Goal: Task Accomplishment & Management: Use online tool/utility

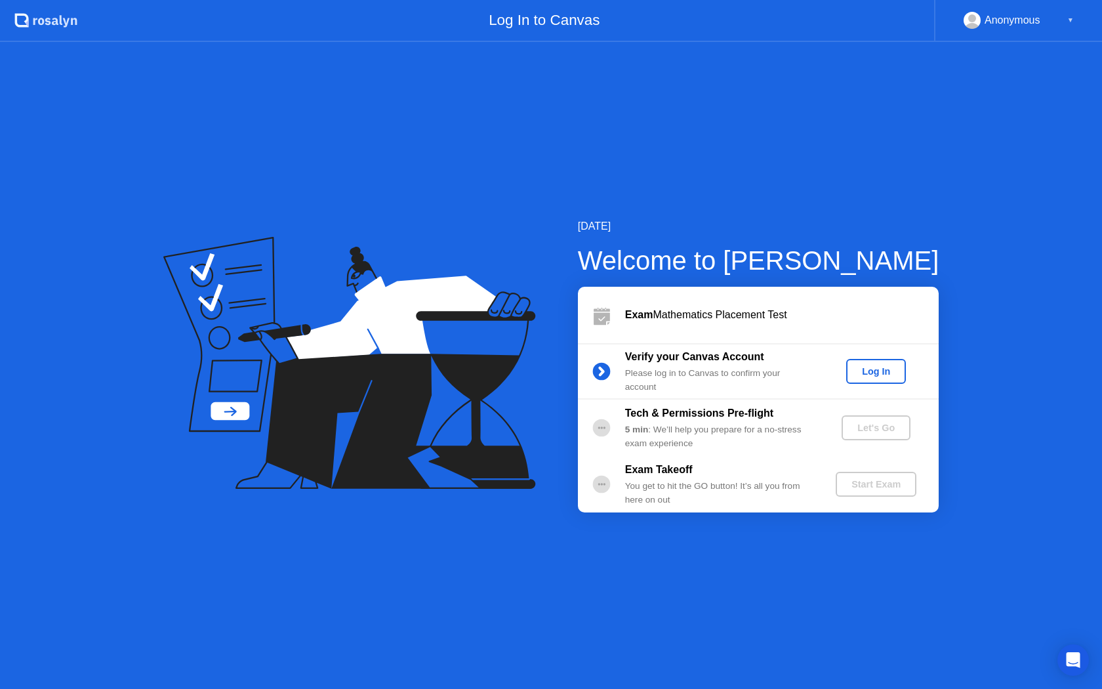
click at [884, 369] on div "Log In" at bounding box center [875, 371] width 49 height 10
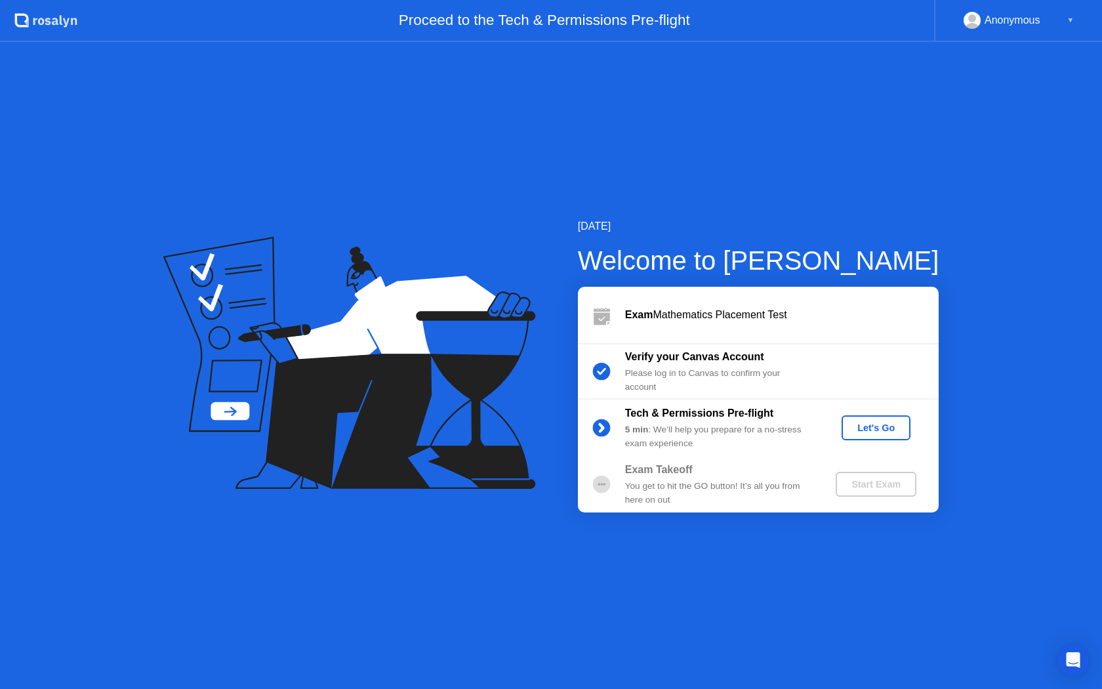
click at [868, 424] on div "Let's Go" at bounding box center [876, 427] width 58 height 10
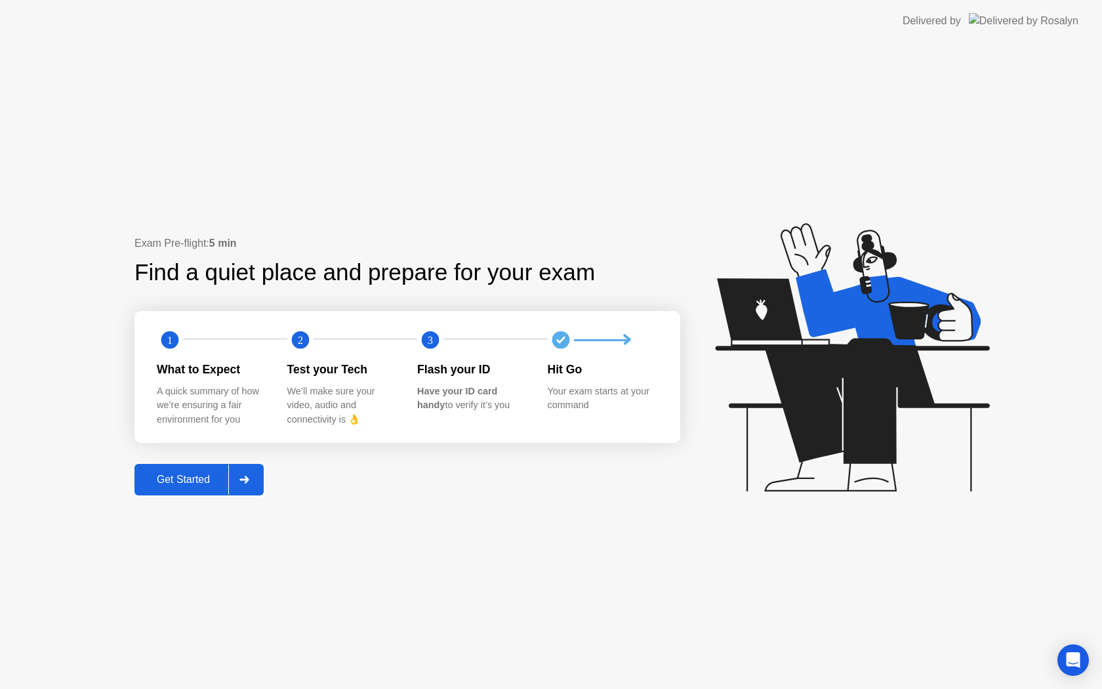
click at [208, 479] on div "Get Started" at bounding box center [183, 480] width 90 height 12
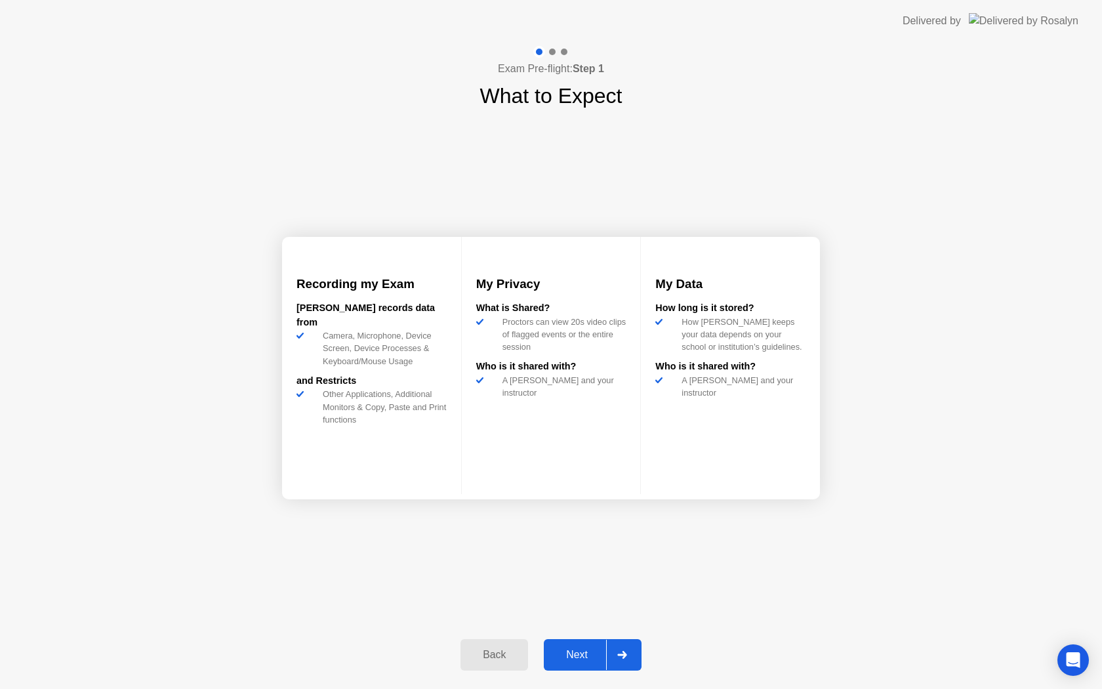
click at [580, 649] on div "Next" at bounding box center [577, 655] width 58 height 12
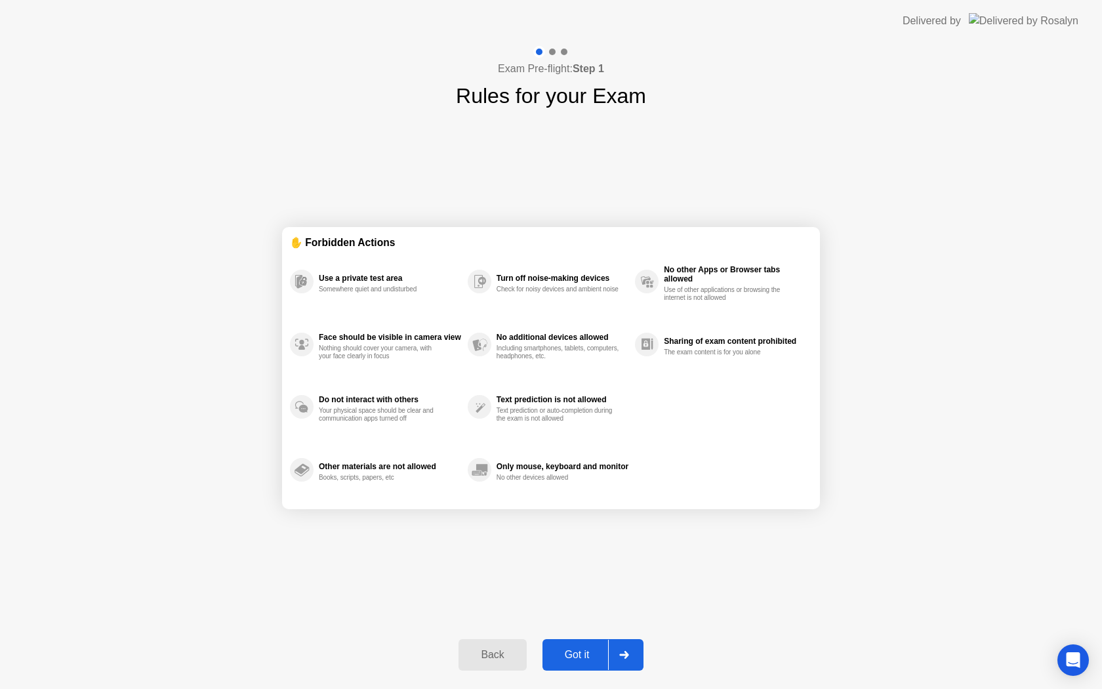
click at [594, 646] on button "Got it" at bounding box center [592, 654] width 101 height 31
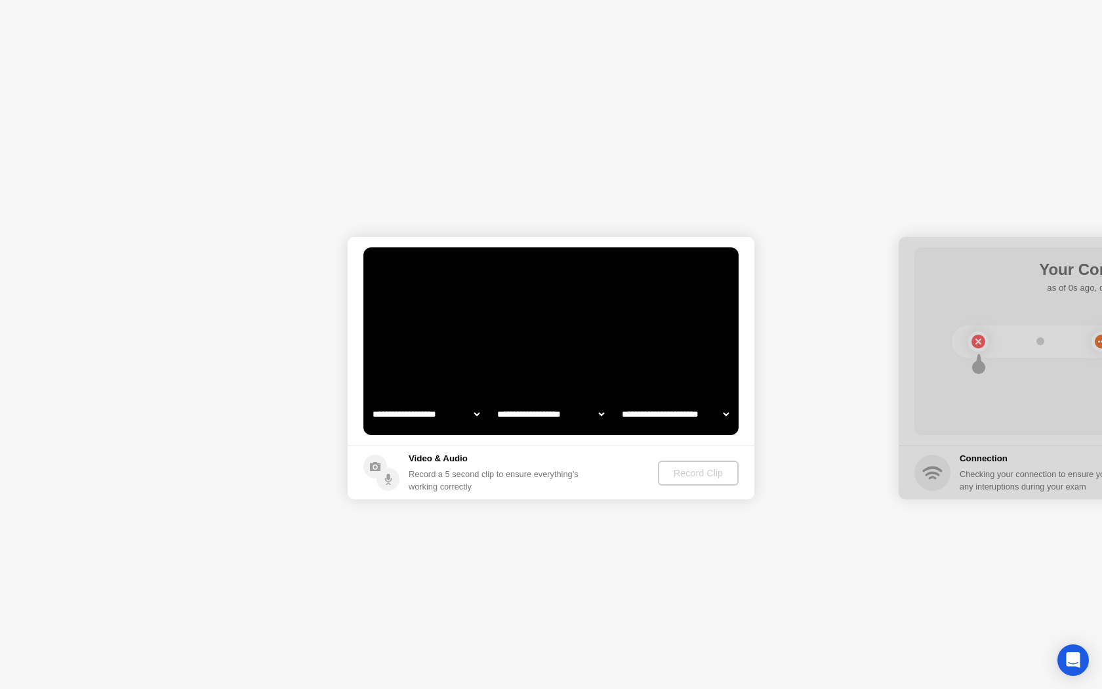
select select "**********"
select select "*******"
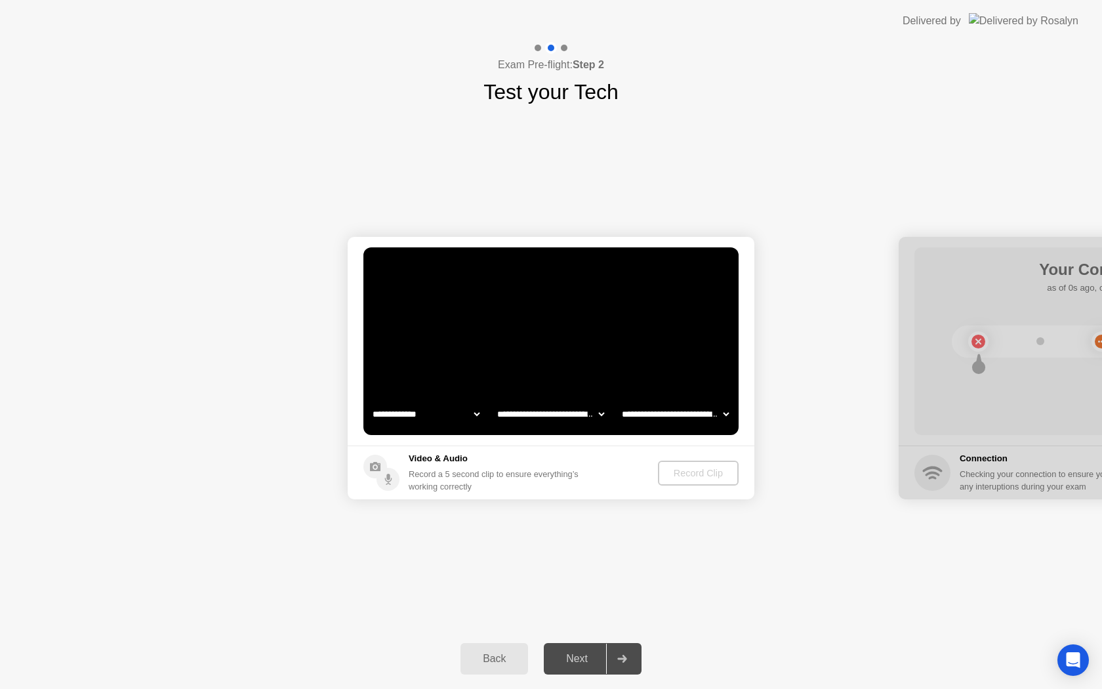
click at [445, 424] on select "**********" at bounding box center [426, 414] width 112 height 26
select select "**********"
click at [701, 476] on div "Record Clip" at bounding box center [699, 473] width 70 height 10
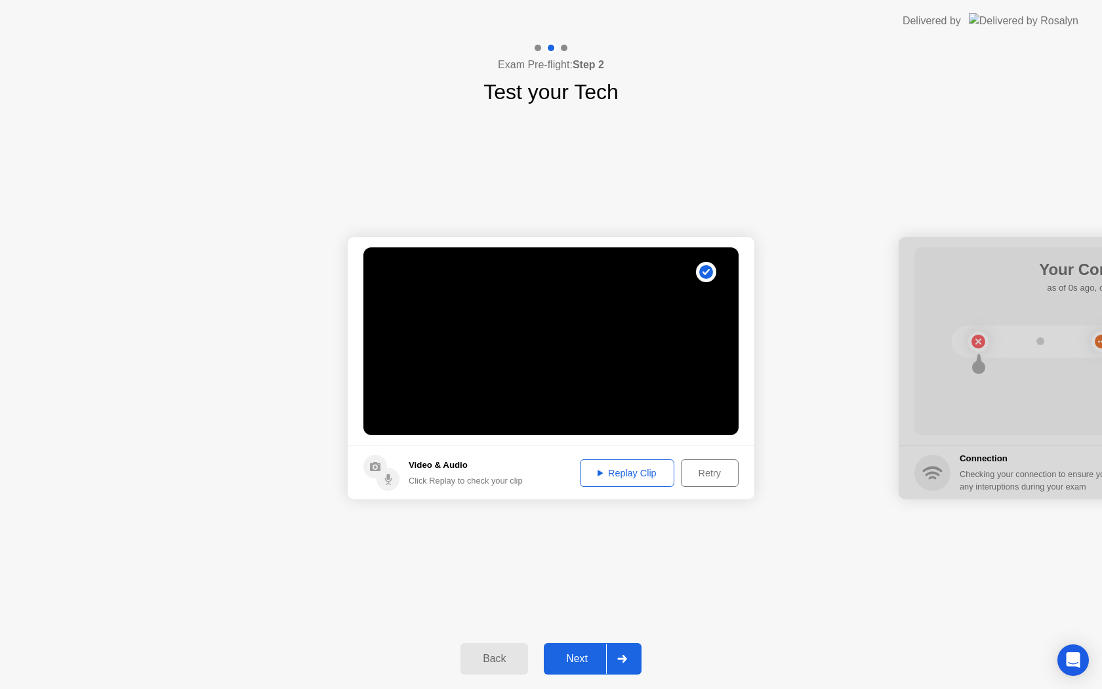
click at [640, 470] on div "Replay Clip" at bounding box center [626, 473] width 85 height 10
click at [610, 474] on div "Replay Clip" at bounding box center [626, 473] width 85 height 10
click at [596, 663] on div "Next" at bounding box center [577, 659] width 58 height 12
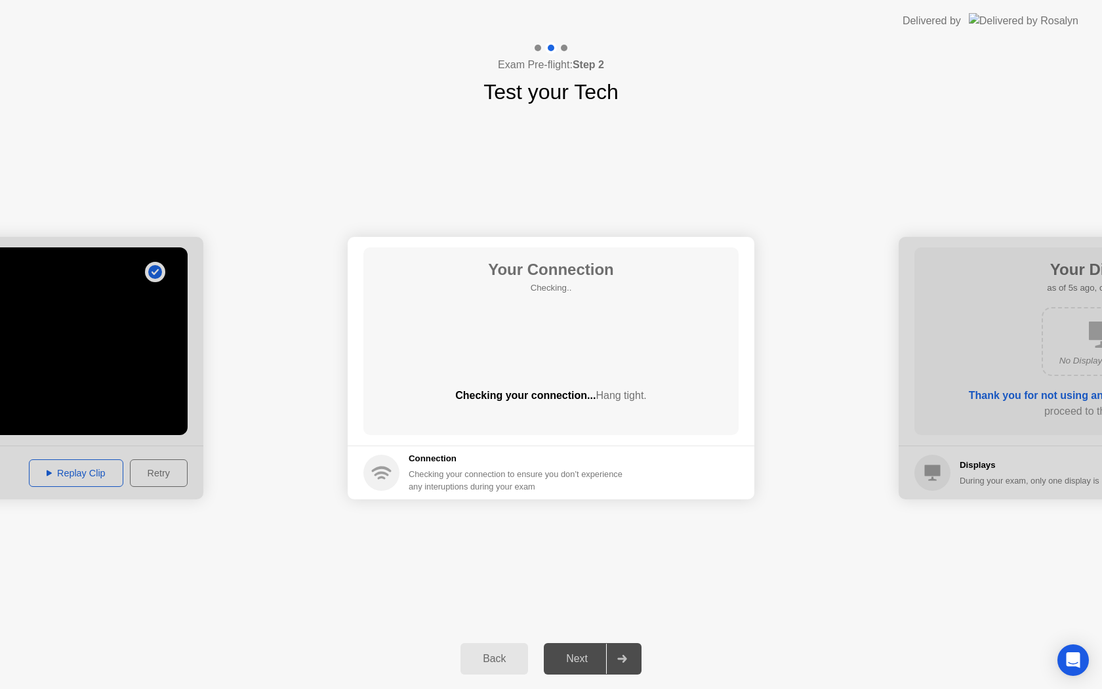
click at [851, 97] on div "Exam Pre-flight: Step 2 Test your Tech" at bounding box center [551, 75] width 1102 height 66
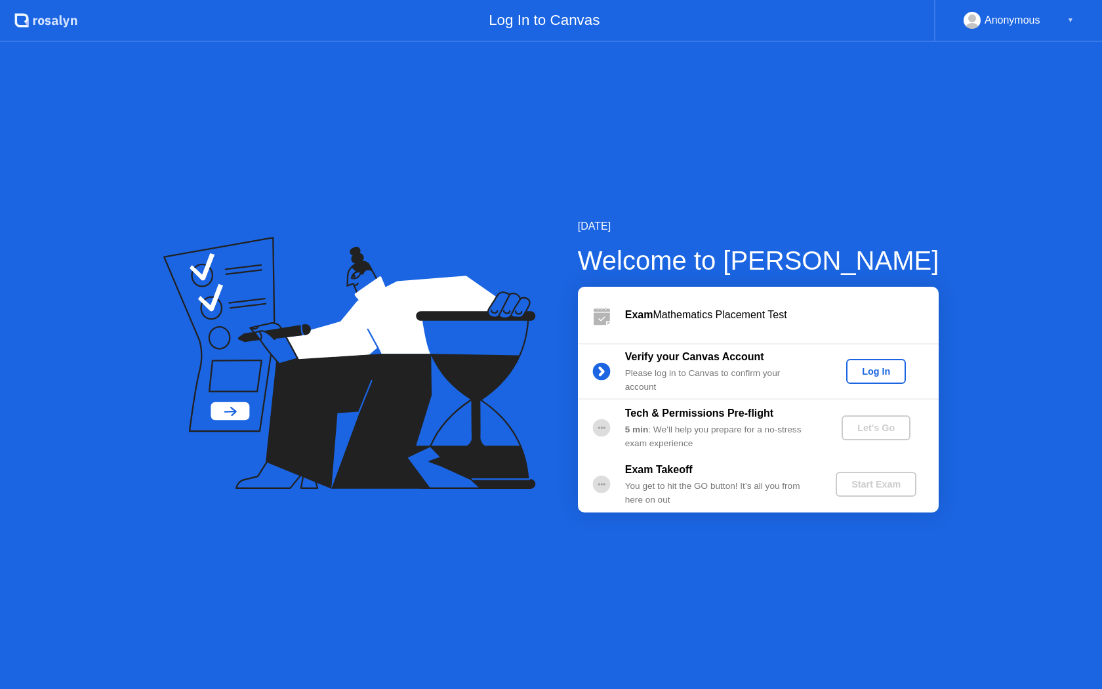
click at [880, 360] on button "Log In" at bounding box center [876, 371] width 60 height 25
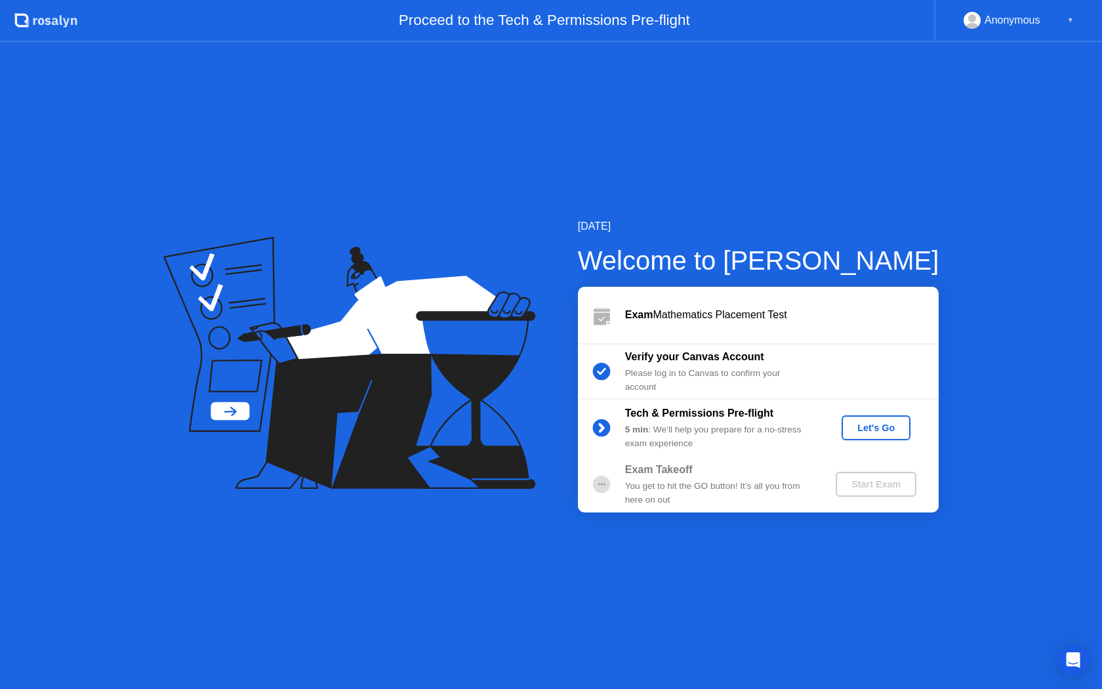
click at [880, 427] on div "Let's Go" at bounding box center [876, 427] width 58 height 10
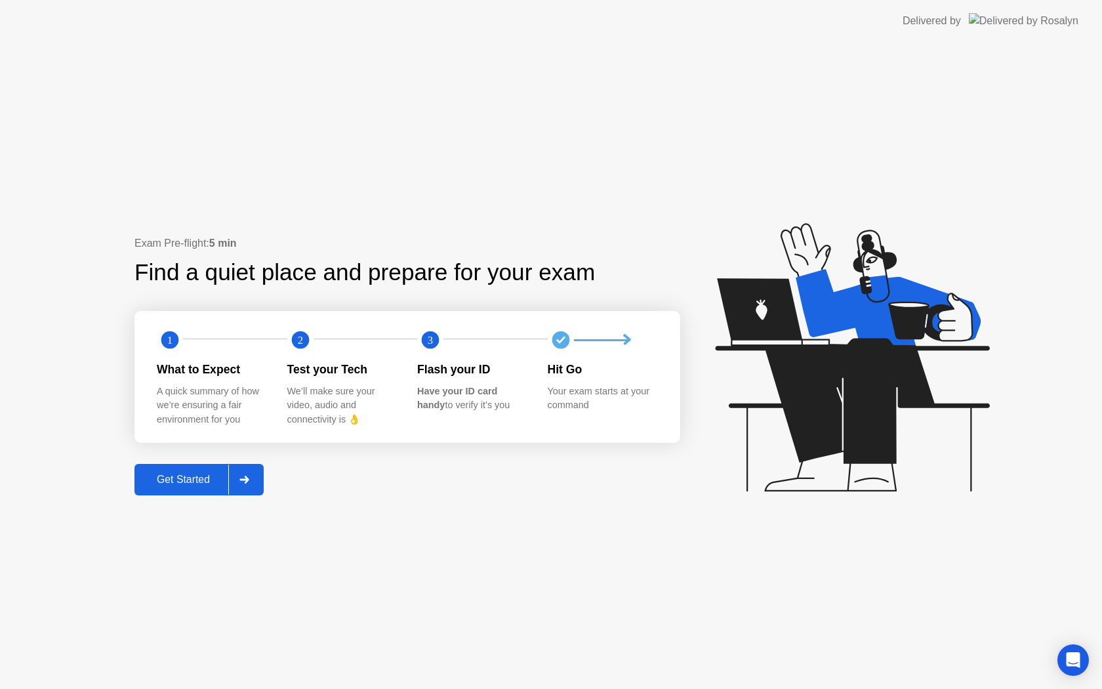
click at [205, 483] on div "Get Started" at bounding box center [183, 480] width 90 height 12
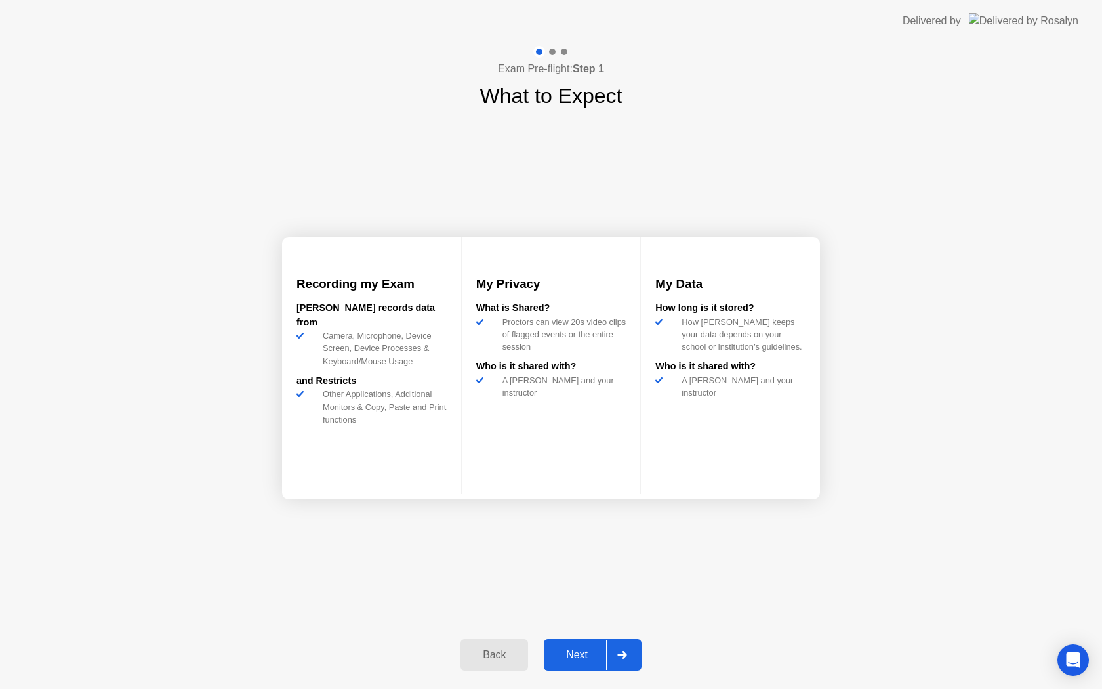
click at [576, 651] on div "Next" at bounding box center [577, 655] width 58 height 12
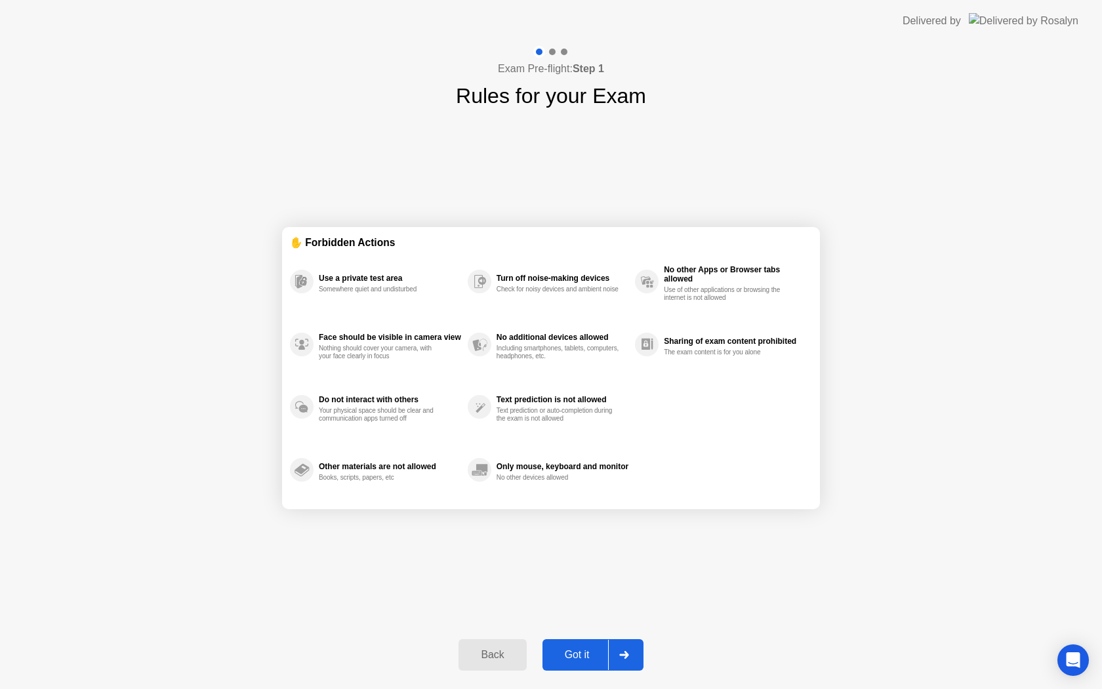
click at [576, 657] on div "Got it" at bounding box center [577, 655] width 62 height 12
select select "**********"
select select "*******"
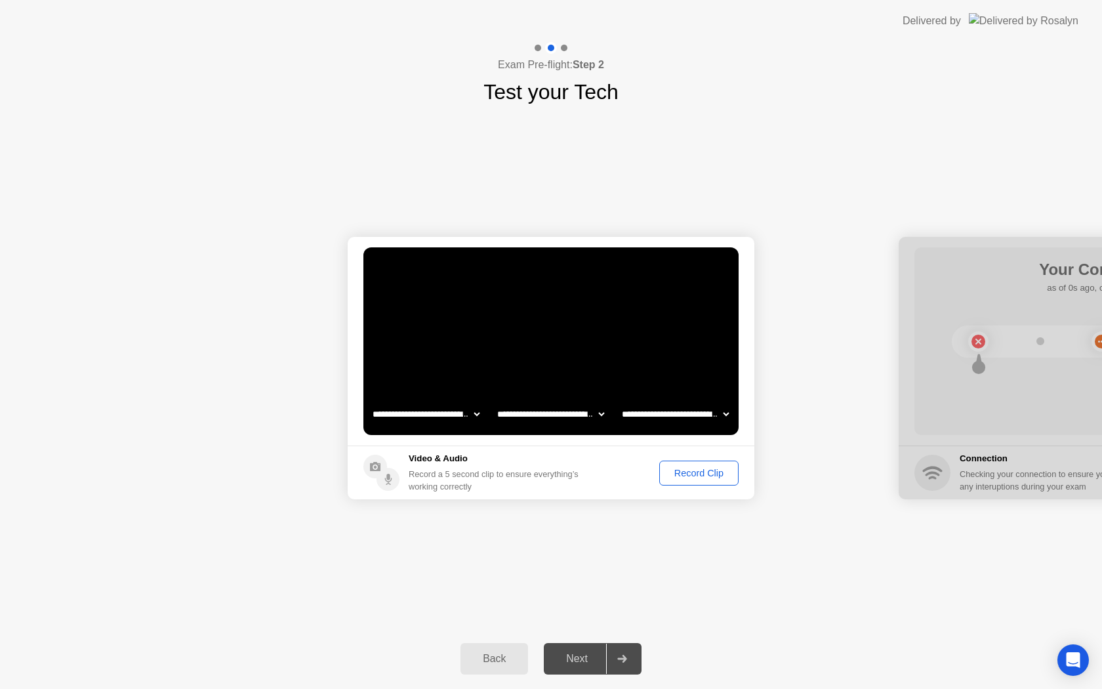
click at [684, 468] on div "Record Clip" at bounding box center [699, 473] width 70 height 10
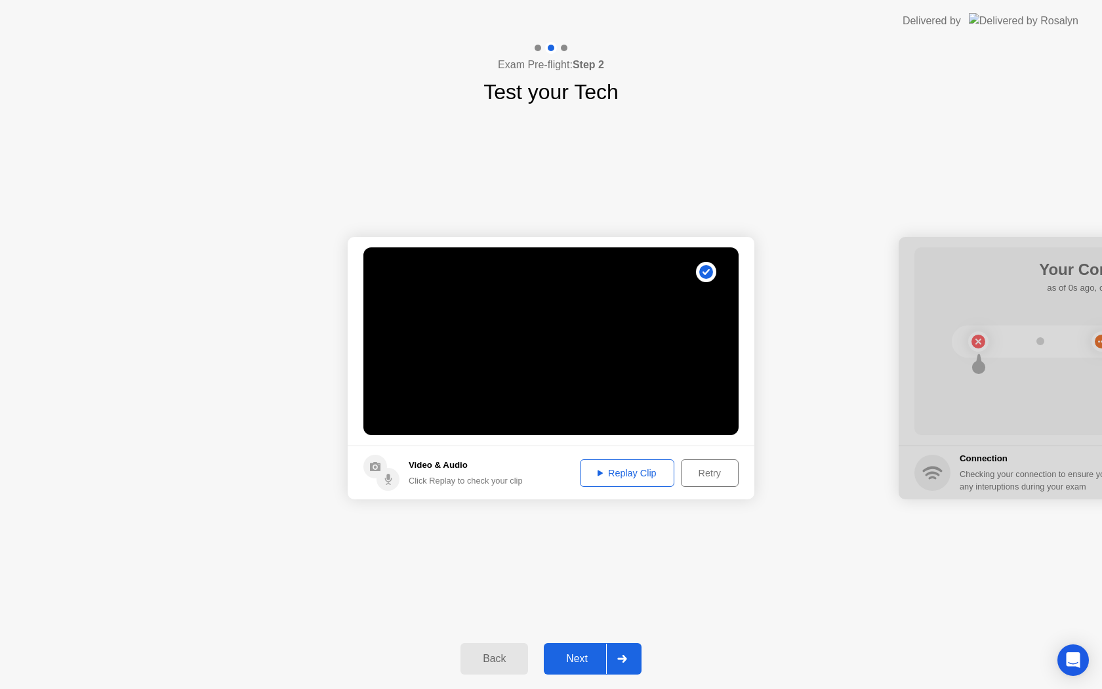
click at [584, 660] on div "Next" at bounding box center [577, 659] width 58 height 12
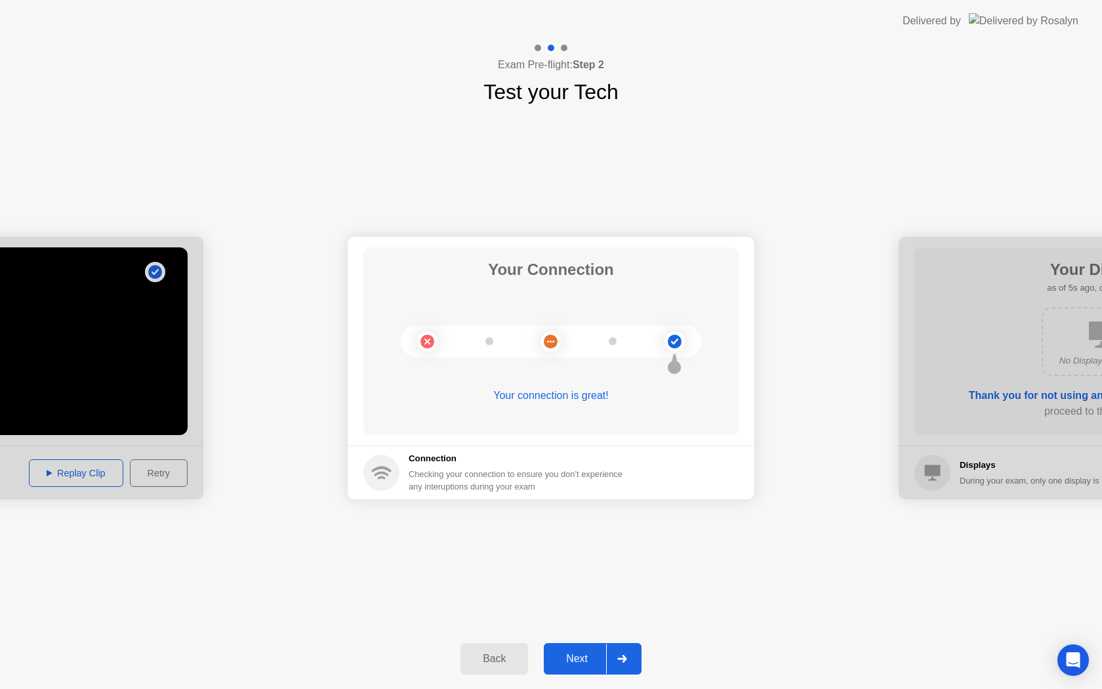
click at [583, 653] on div "Next" at bounding box center [577, 659] width 58 height 12
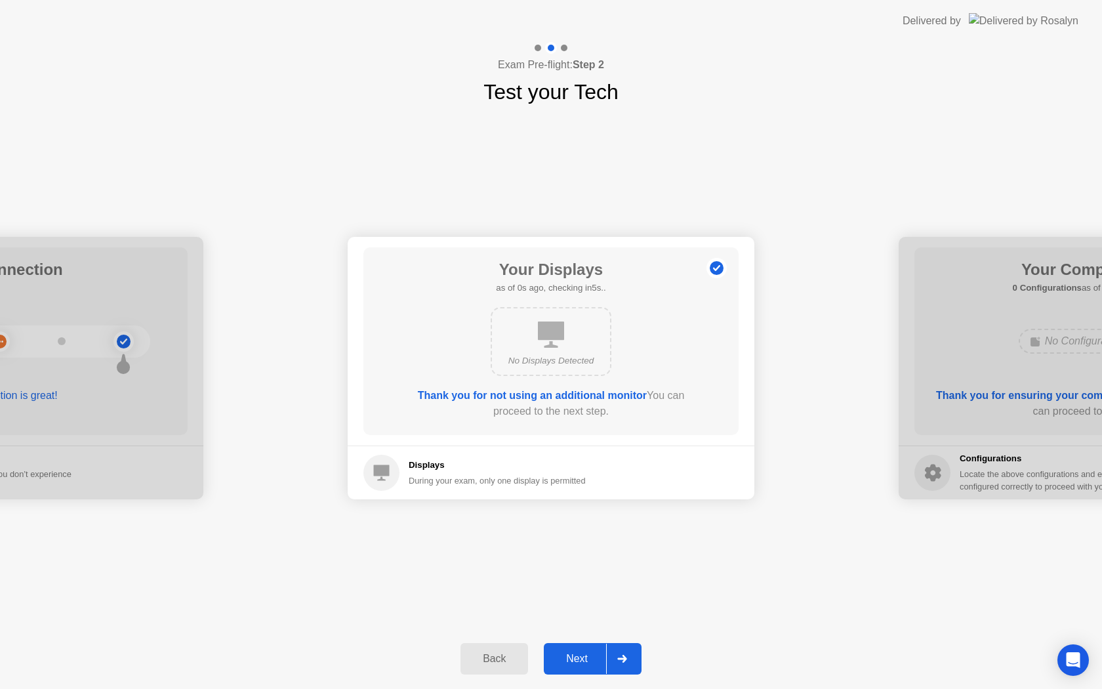
click at [598, 664] on div "Next" at bounding box center [577, 659] width 58 height 12
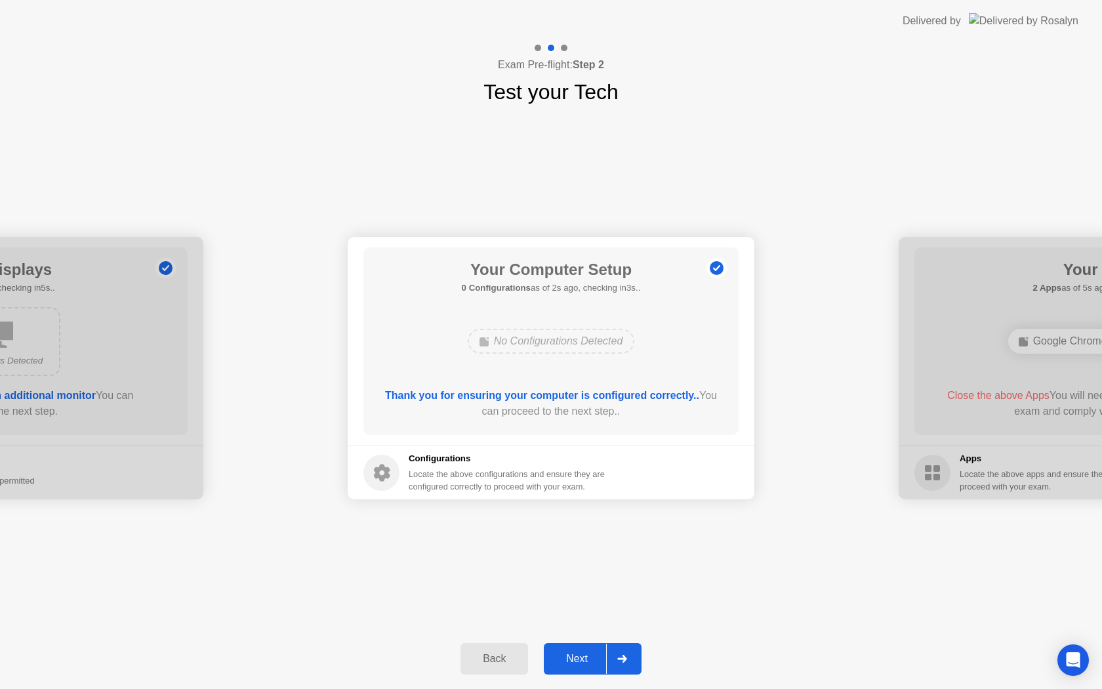
click at [598, 664] on div "Next" at bounding box center [577, 659] width 58 height 12
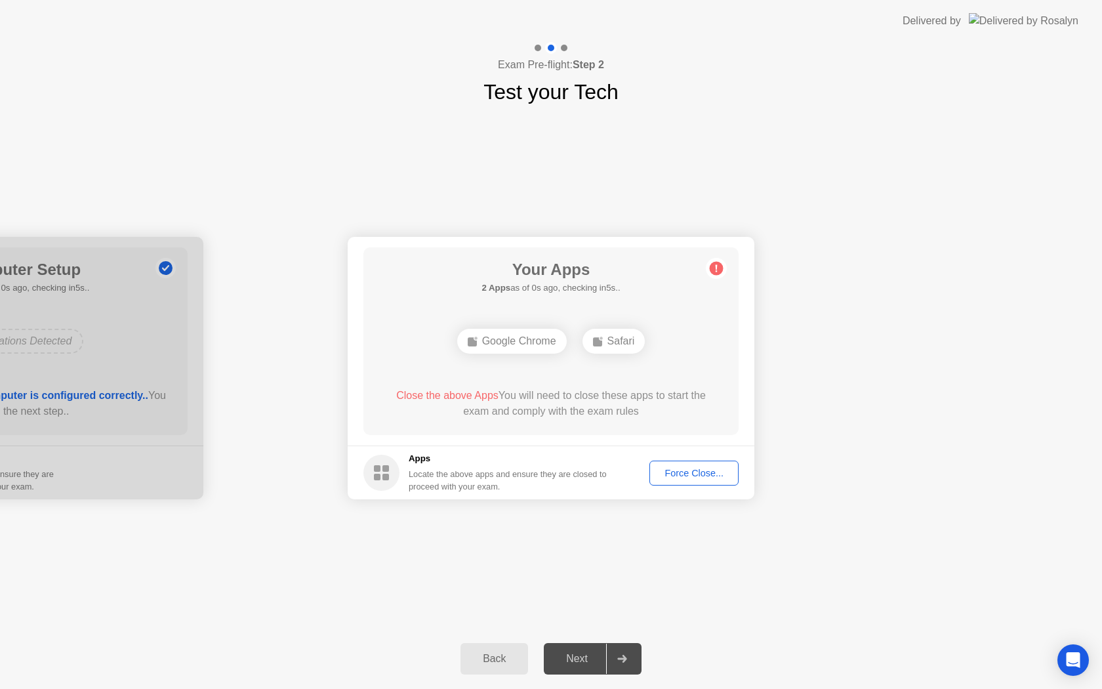
click at [687, 469] on div "Force Close..." at bounding box center [694, 473] width 80 height 10
click at [666, 473] on div "Force Close..." at bounding box center [694, 473] width 80 height 10
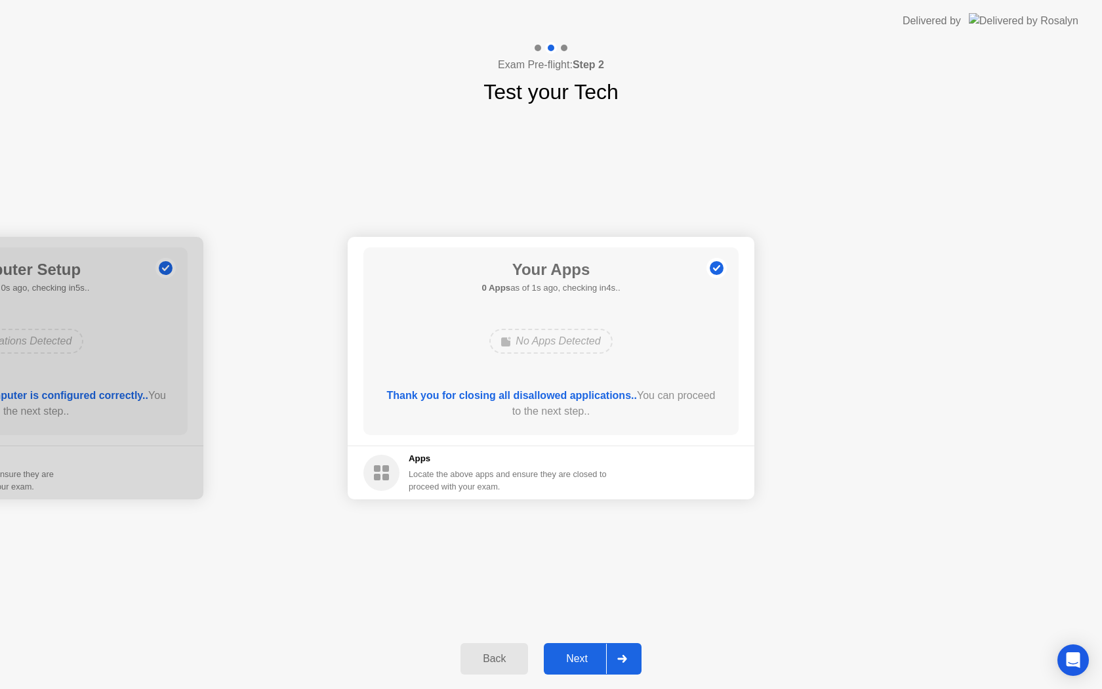
click at [586, 659] on div "Next" at bounding box center [577, 659] width 58 height 12
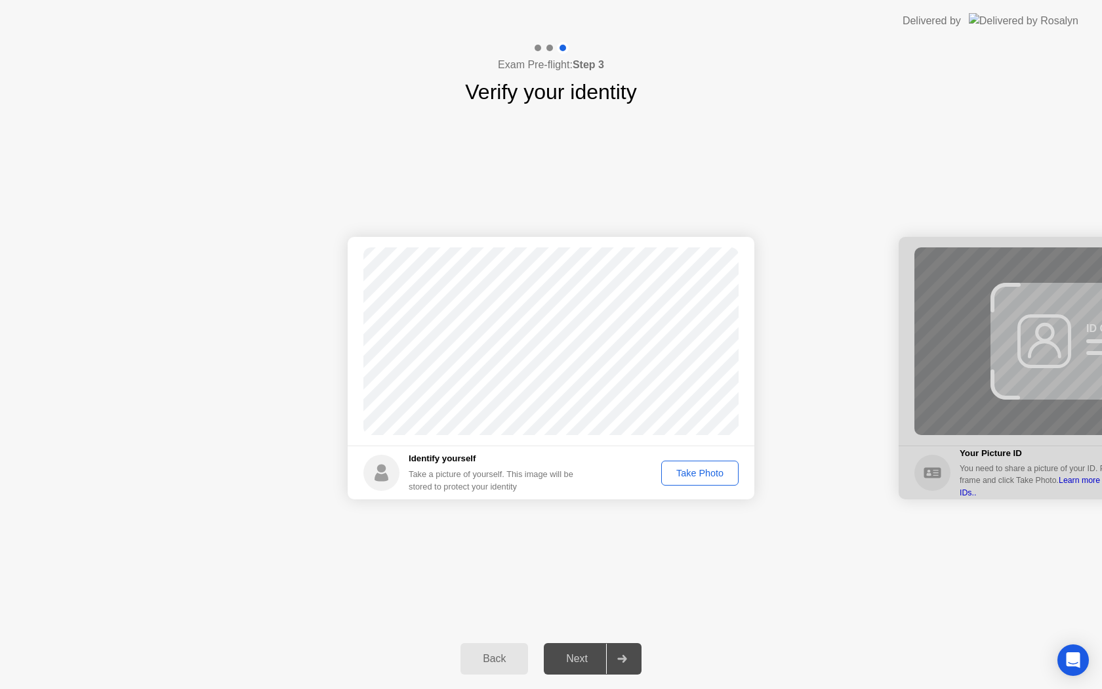
click at [711, 474] on div "Take Photo" at bounding box center [700, 473] width 68 height 10
click at [599, 649] on button "Next" at bounding box center [593, 658] width 98 height 31
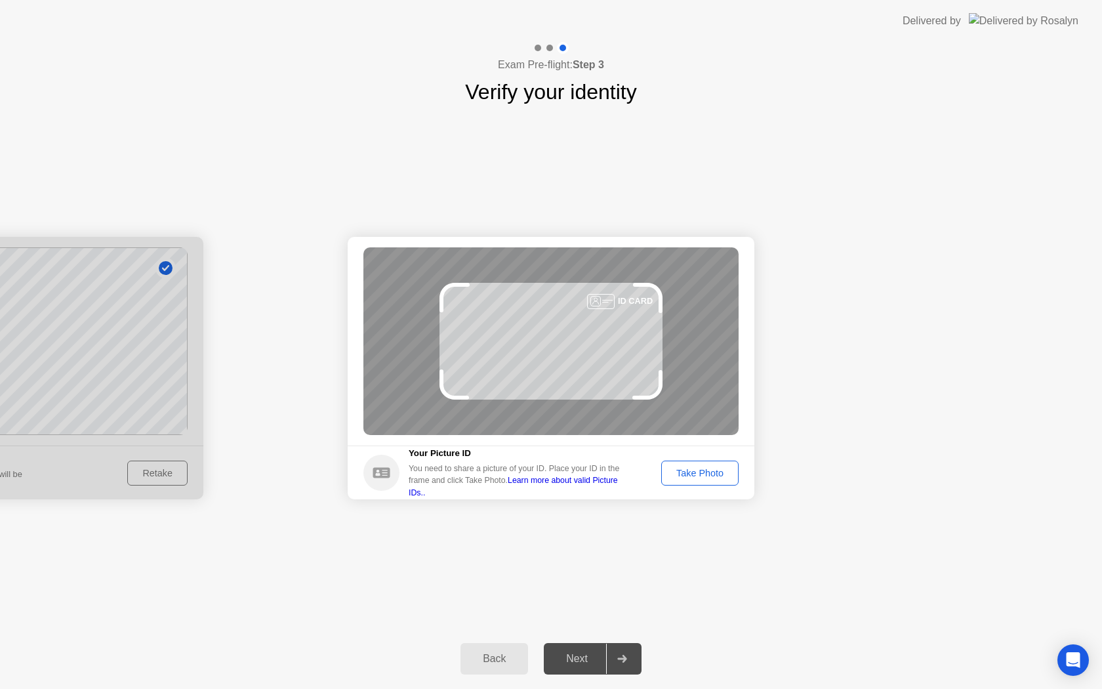
click at [711, 469] on div "Take Photo" at bounding box center [700, 473] width 68 height 10
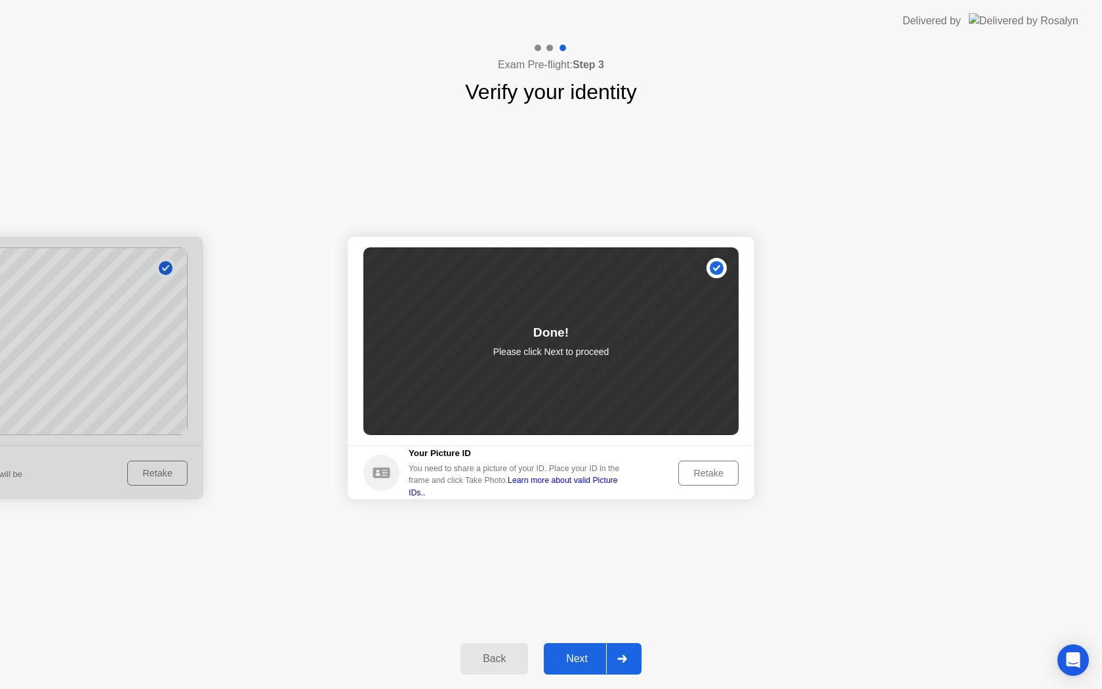
click at [595, 657] on div "Next" at bounding box center [577, 659] width 58 height 12
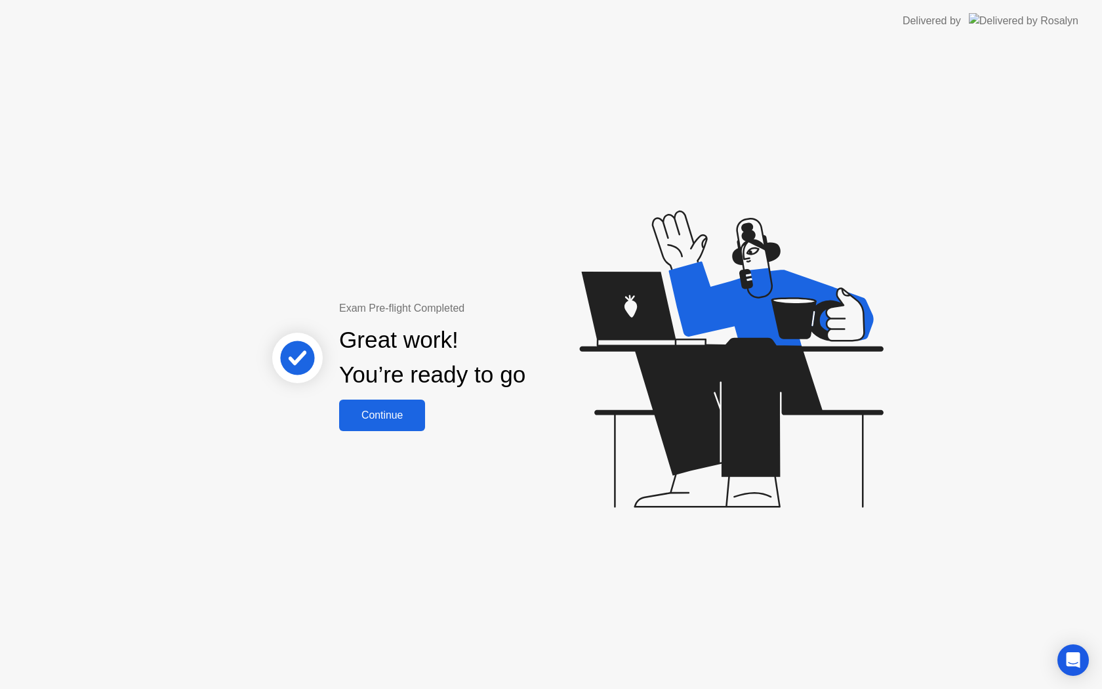
click at [374, 404] on button "Continue" at bounding box center [382, 414] width 86 height 31
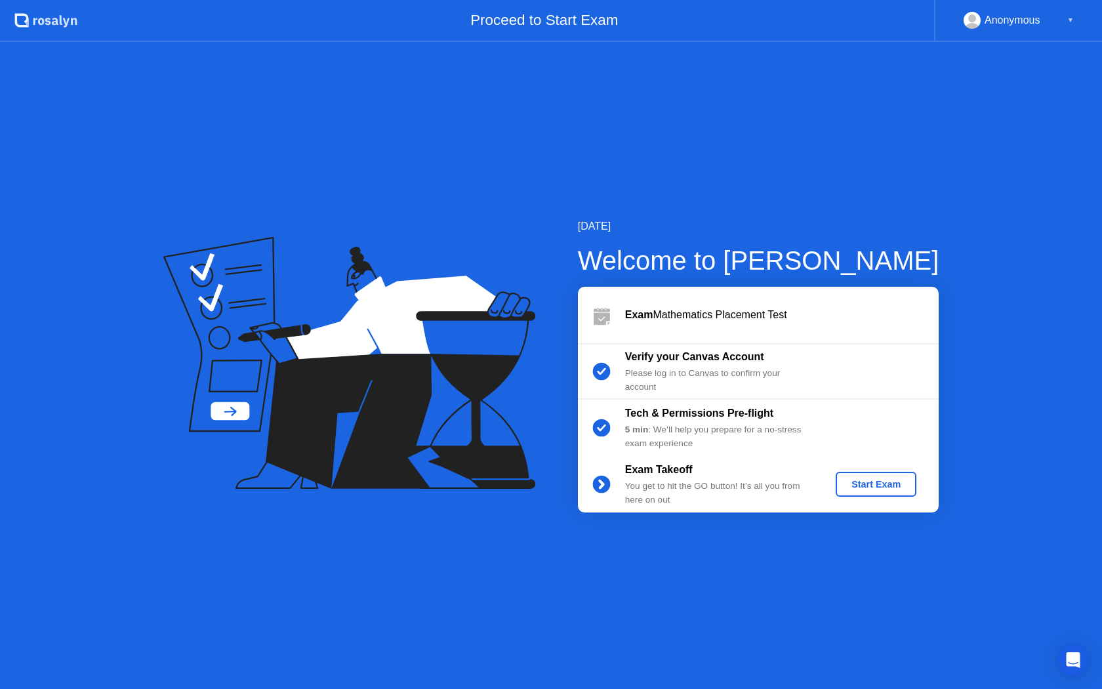
click at [886, 487] on div "Start Exam" at bounding box center [876, 484] width 70 height 10
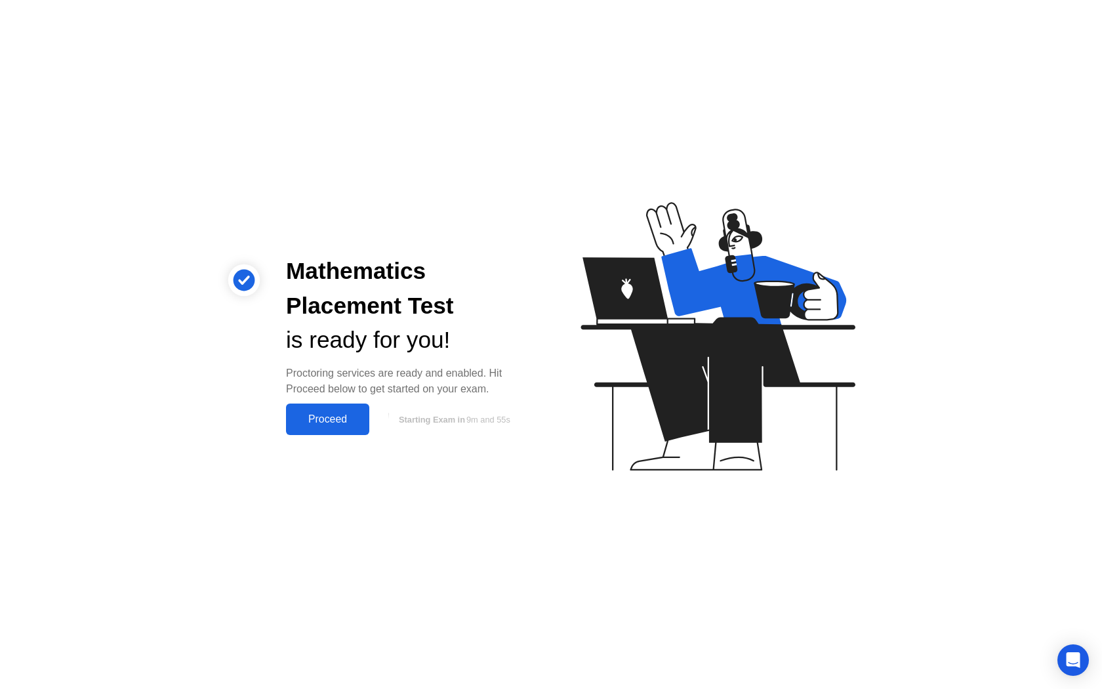
click at [335, 415] on div "Proceed" at bounding box center [327, 419] width 75 height 12
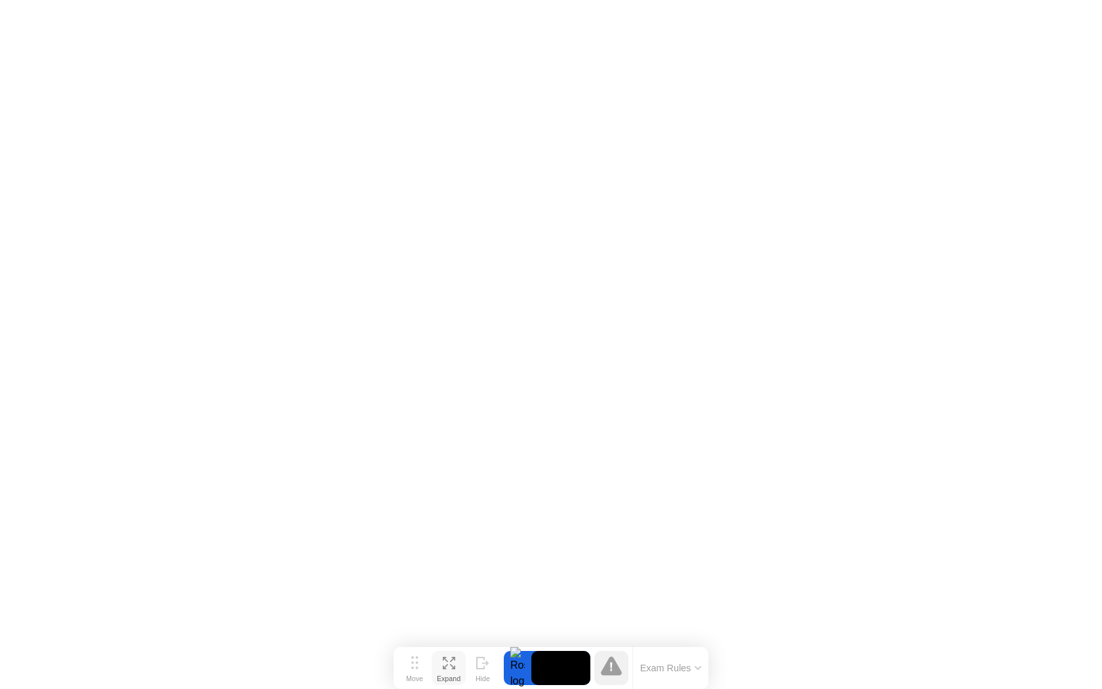
click at [441, 677] on div "Expand" at bounding box center [449, 678] width 24 height 8
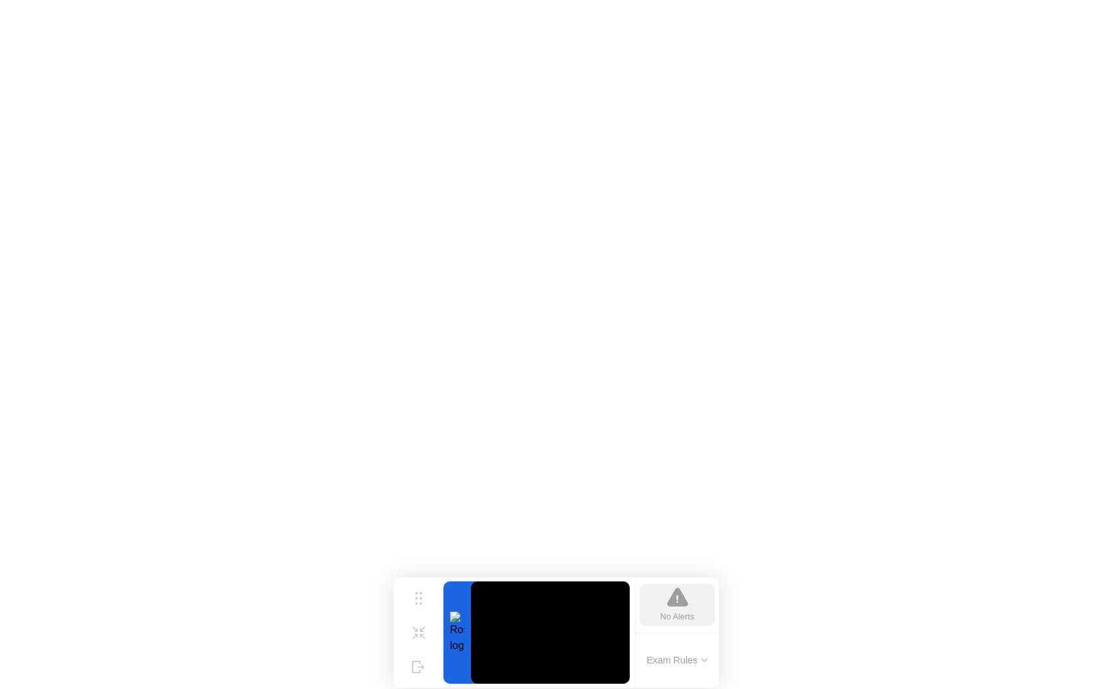
click at [691, 661] on button "Exam Rules" at bounding box center [678, 660] width 70 height 12
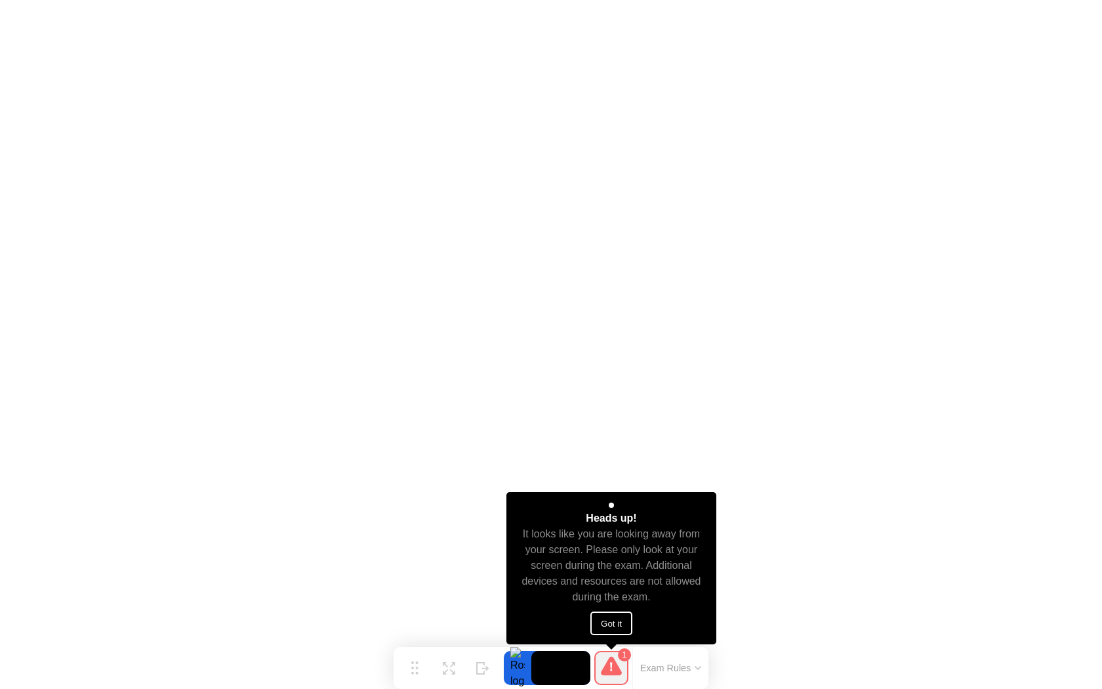
click at [621, 624] on button "Got it" at bounding box center [611, 623] width 42 height 24
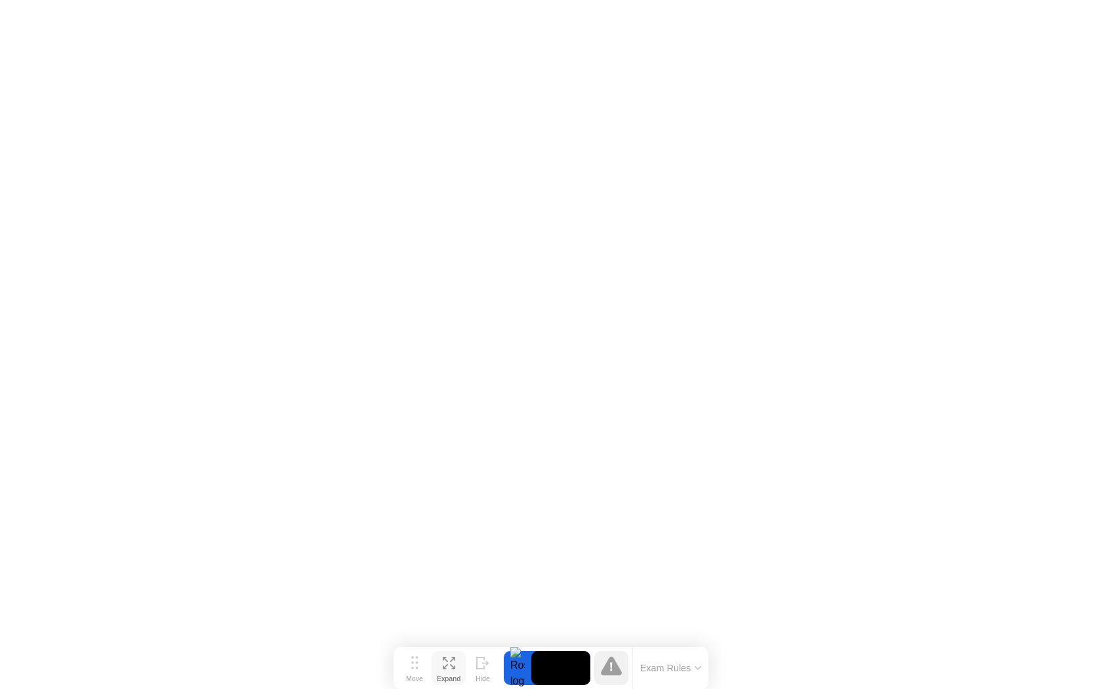
click at [443, 668] on button "Expand" at bounding box center [449, 668] width 34 height 34
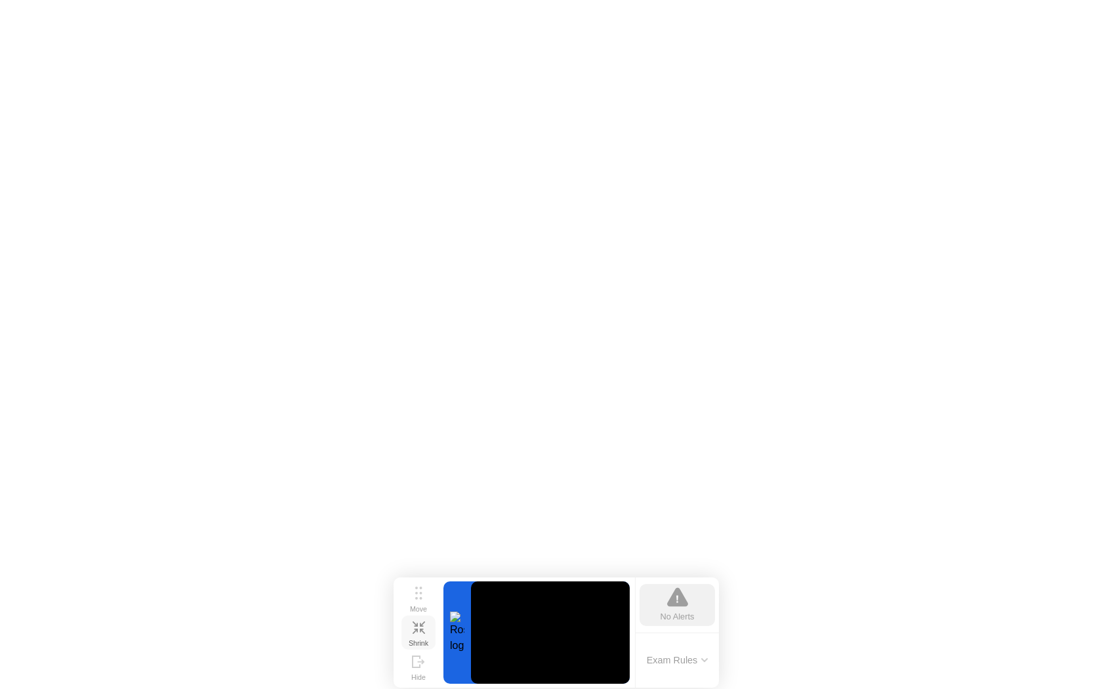
click at [420, 632] on icon at bounding box center [419, 627] width 12 height 12
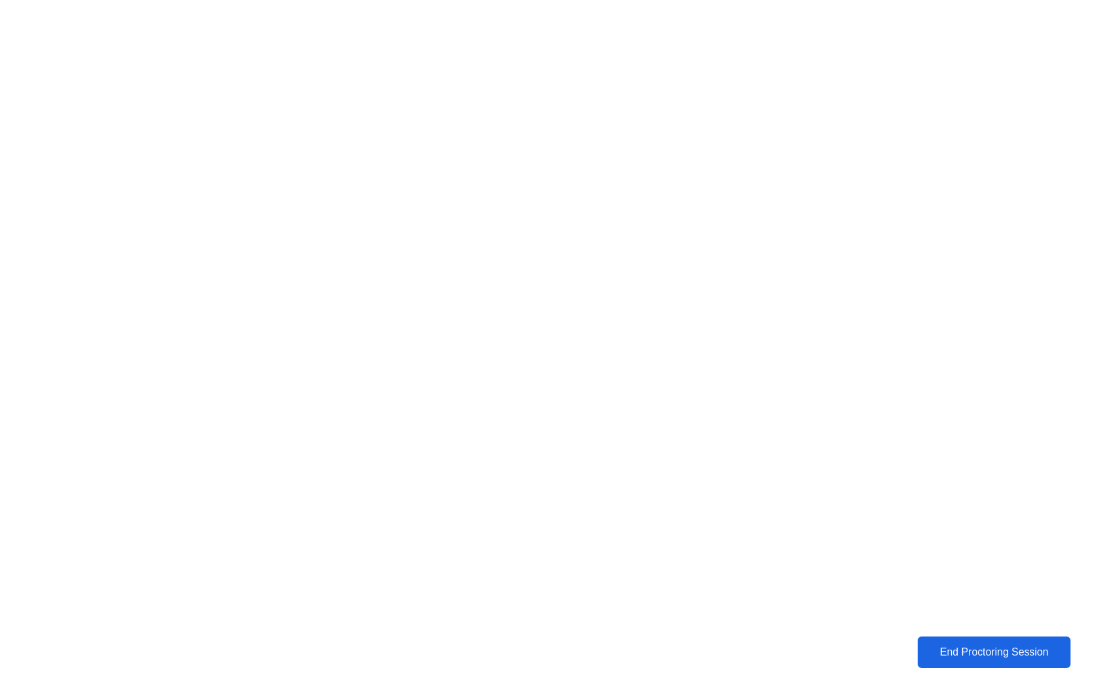
click at [1009, 661] on button "End Proctoring Session" at bounding box center [994, 652] width 156 height 32
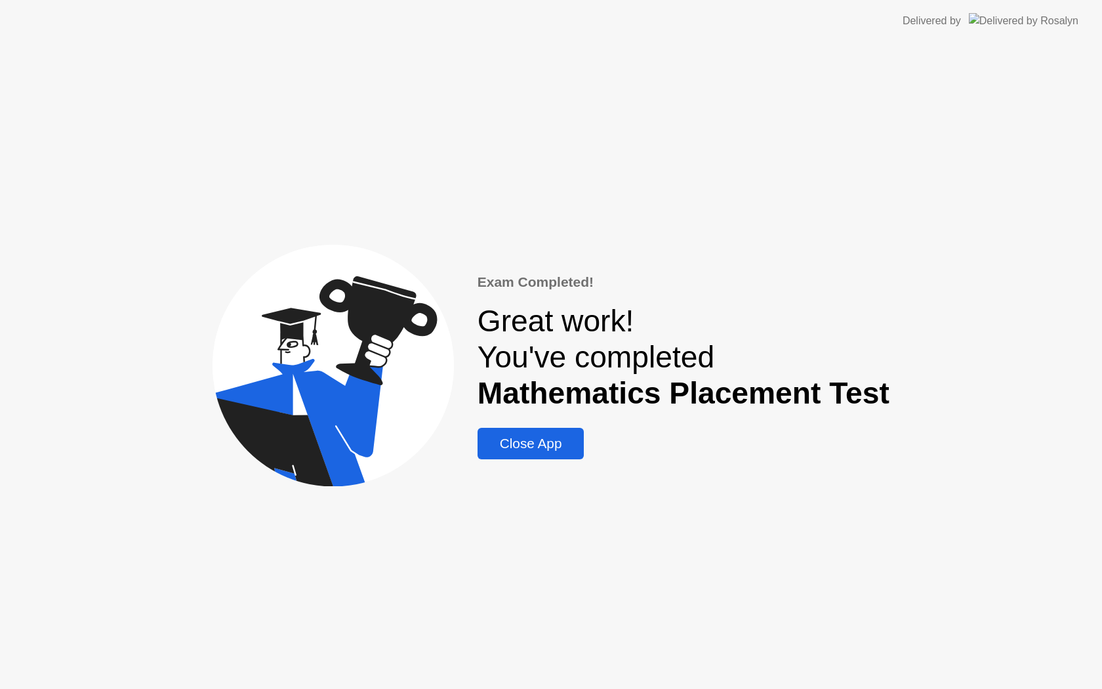
click at [560, 443] on div "Close App" at bounding box center [530, 444] width 99 height 16
